Goal: Task Accomplishment & Management: Complete application form

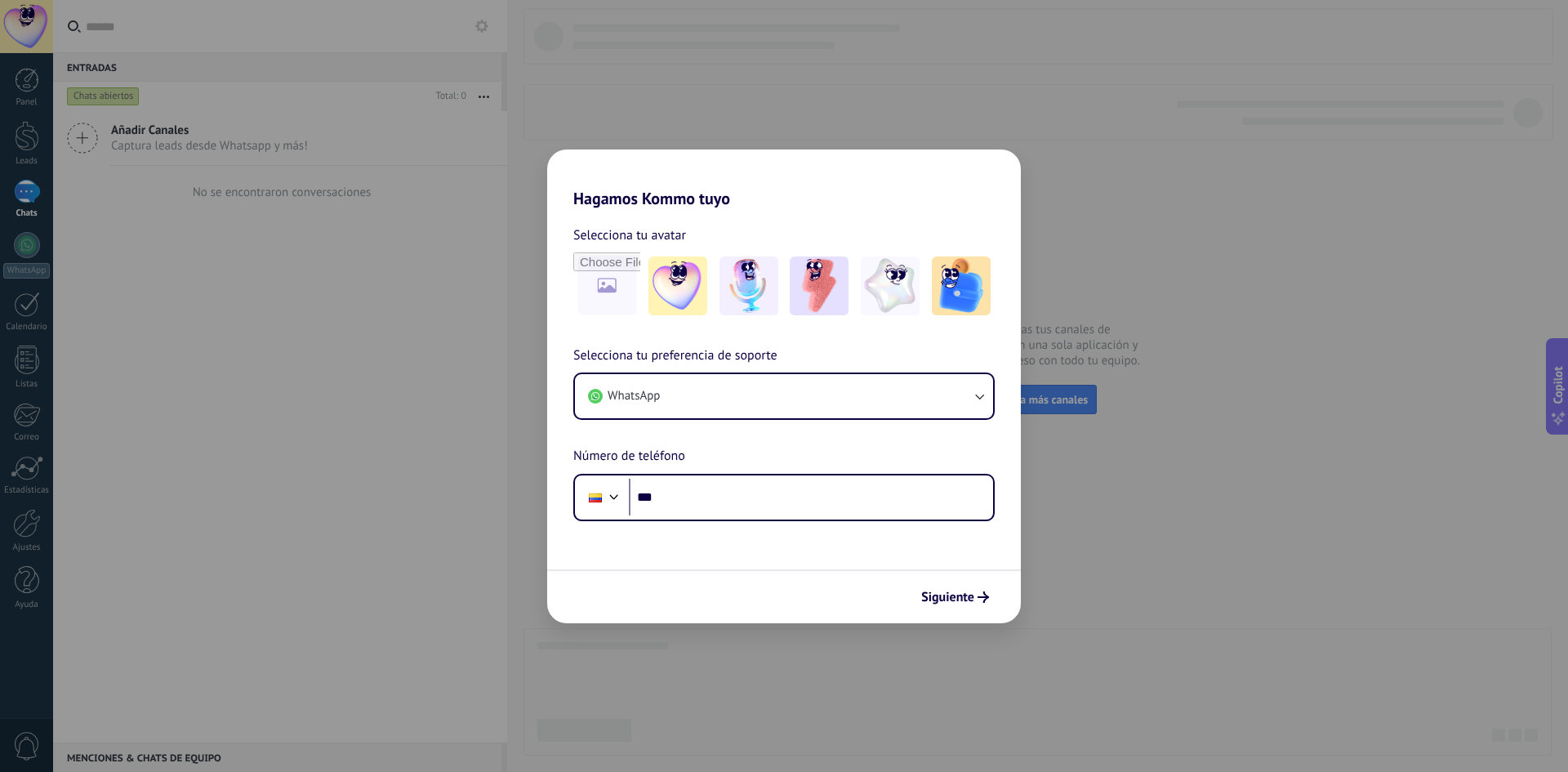
click at [956, 575] on div "Siguiente" at bounding box center [783, 596] width 473 height 54
click at [959, 596] on span "Siguiente" at bounding box center [948, 597] width 53 height 11
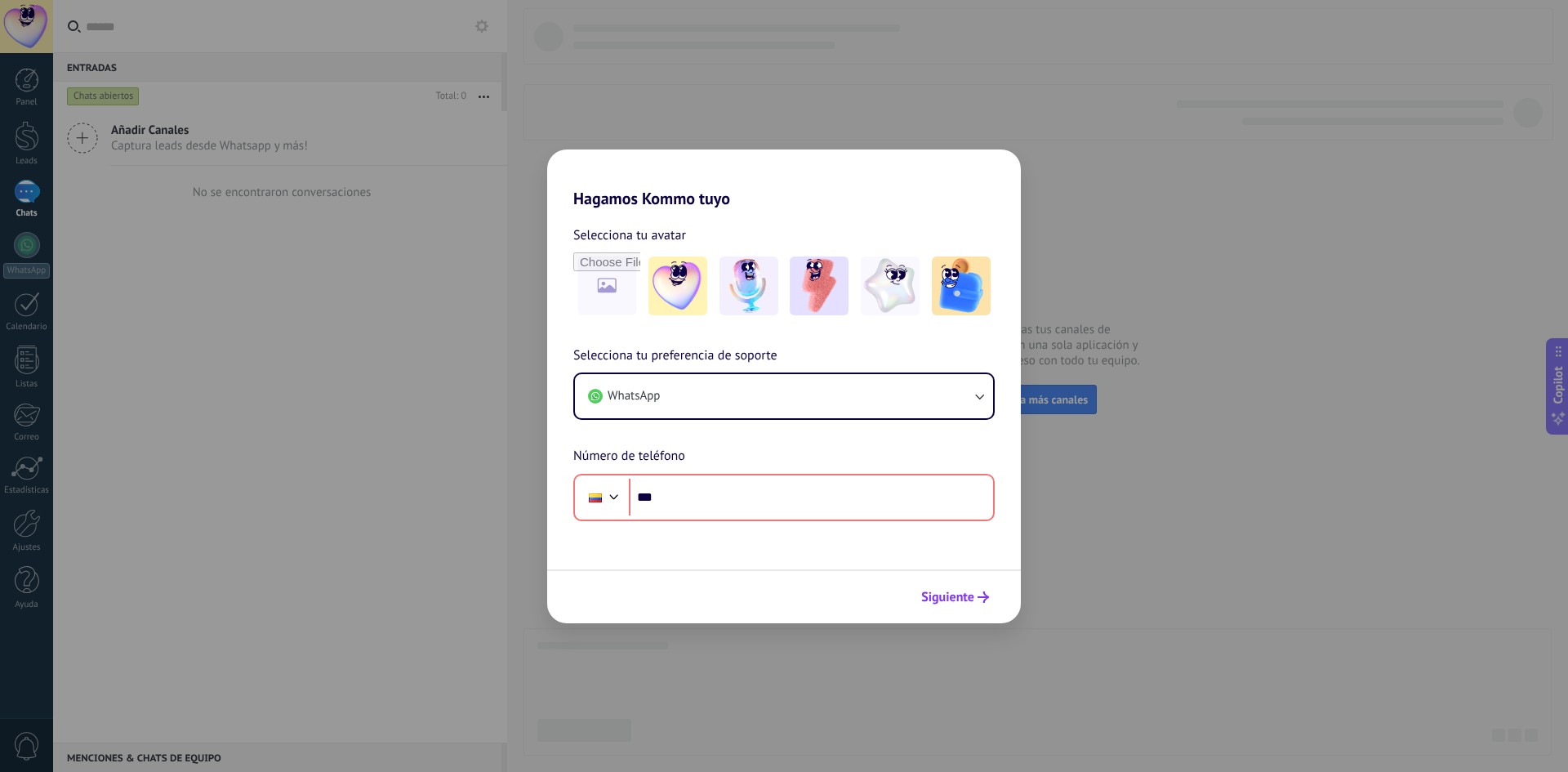
click at [959, 596] on span "Siguiente" at bounding box center [948, 597] width 53 height 11
